Goal: Information Seeking & Learning: Learn about a topic

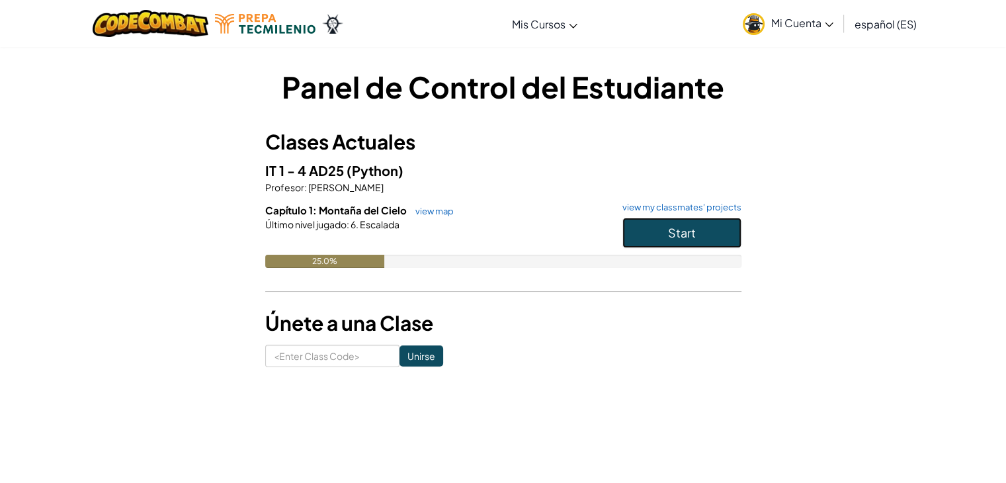
click at [680, 233] on span "Start" at bounding box center [682, 232] width 28 height 15
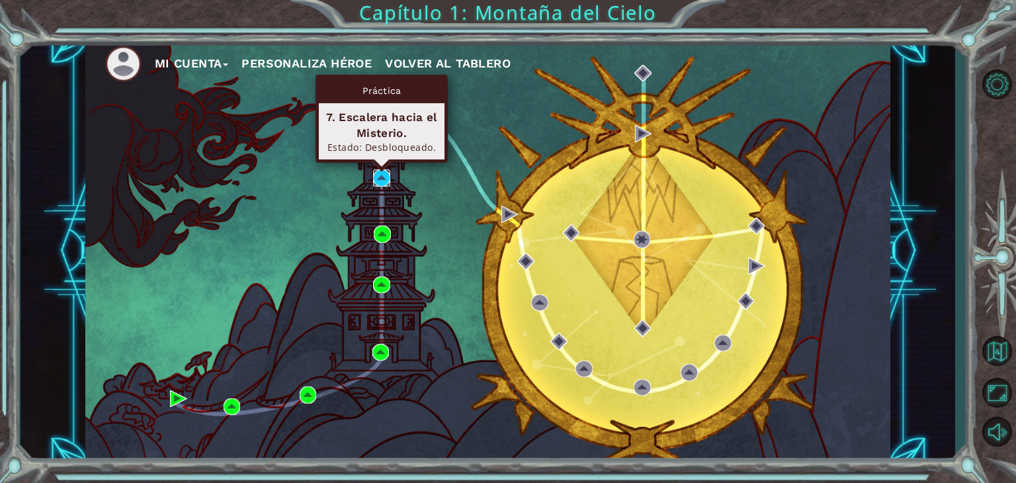
click at [380, 175] on img at bounding box center [381, 177] width 17 height 17
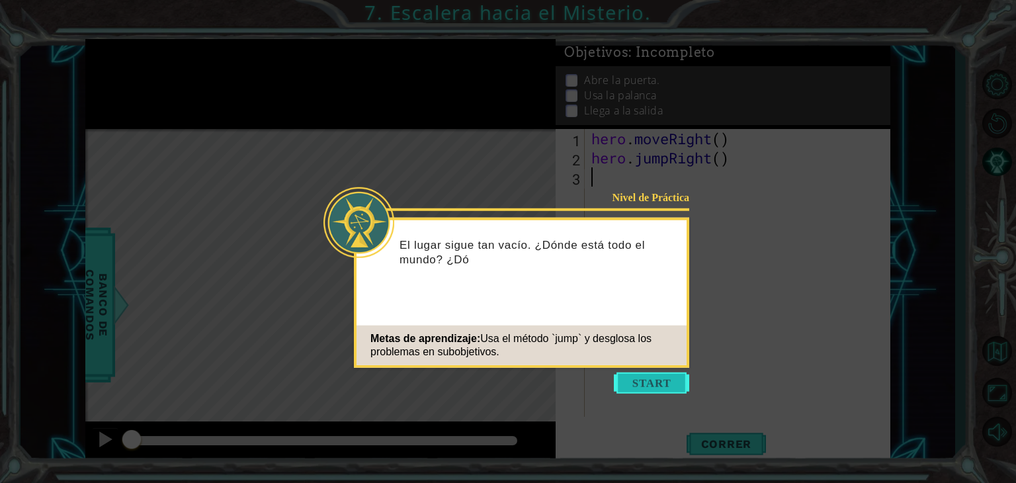
click at [654, 380] on button "Start" at bounding box center [651, 382] width 75 height 21
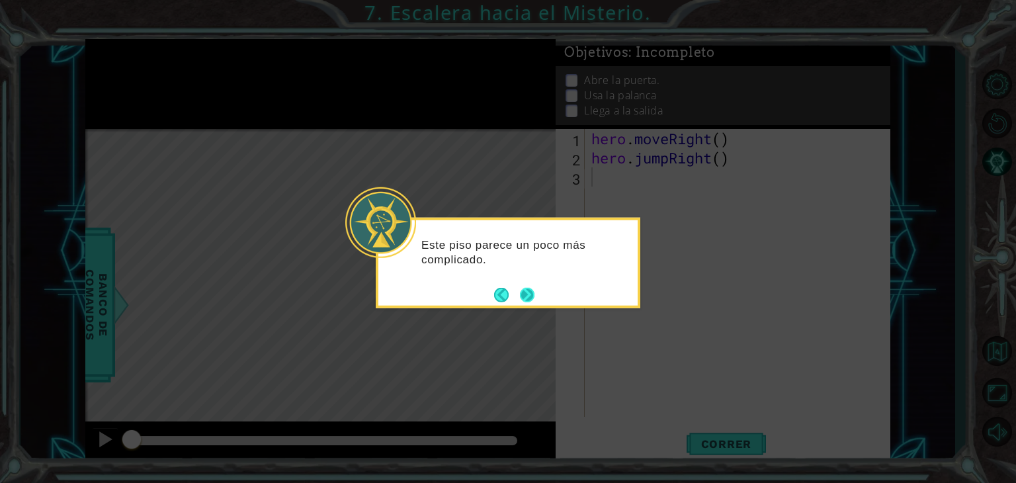
click at [538, 302] on div "Este piso parece un poco más complicado." at bounding box center [508, 263] width 265 height 91
click at [537, 297] on div "Este piso parece un poco más complicado." at bounding box center [508, 263] width 265 height 91
click at [527, 294] on button "Next" at bounding box center [527, 294] width 15 height 15
